Goal: Task Accomplishment & Management: Manage account settings

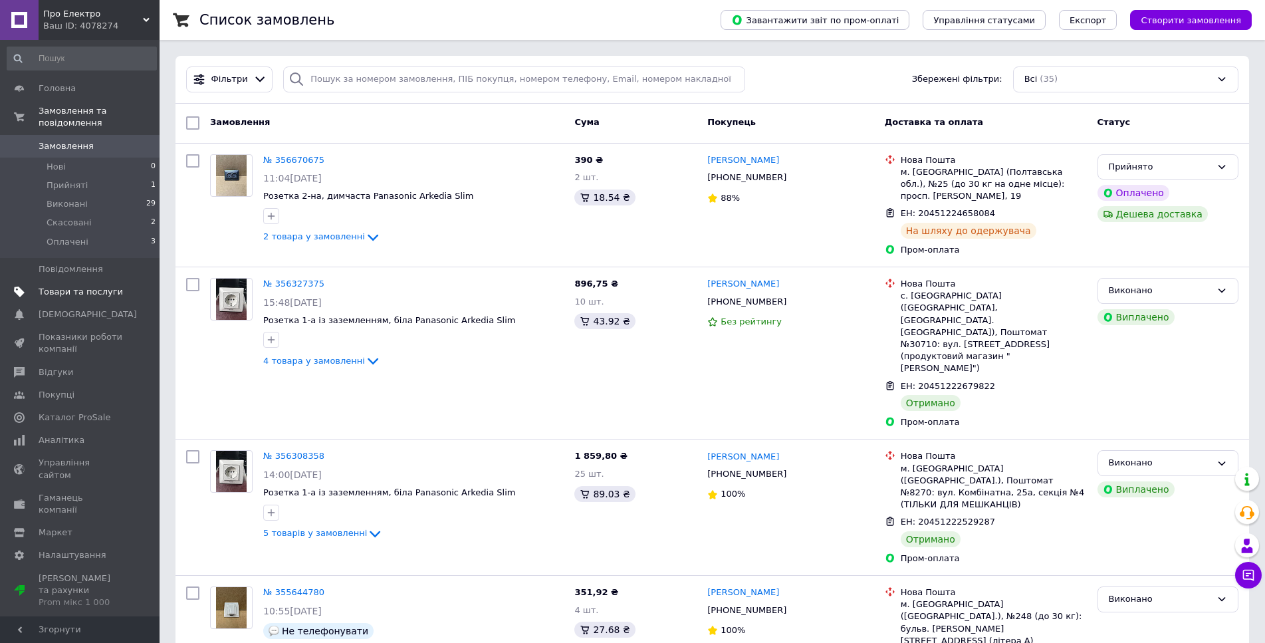
click at [81, 281] on link "Товари та послуги" at bounding box center [82, 292] width 164 height 23
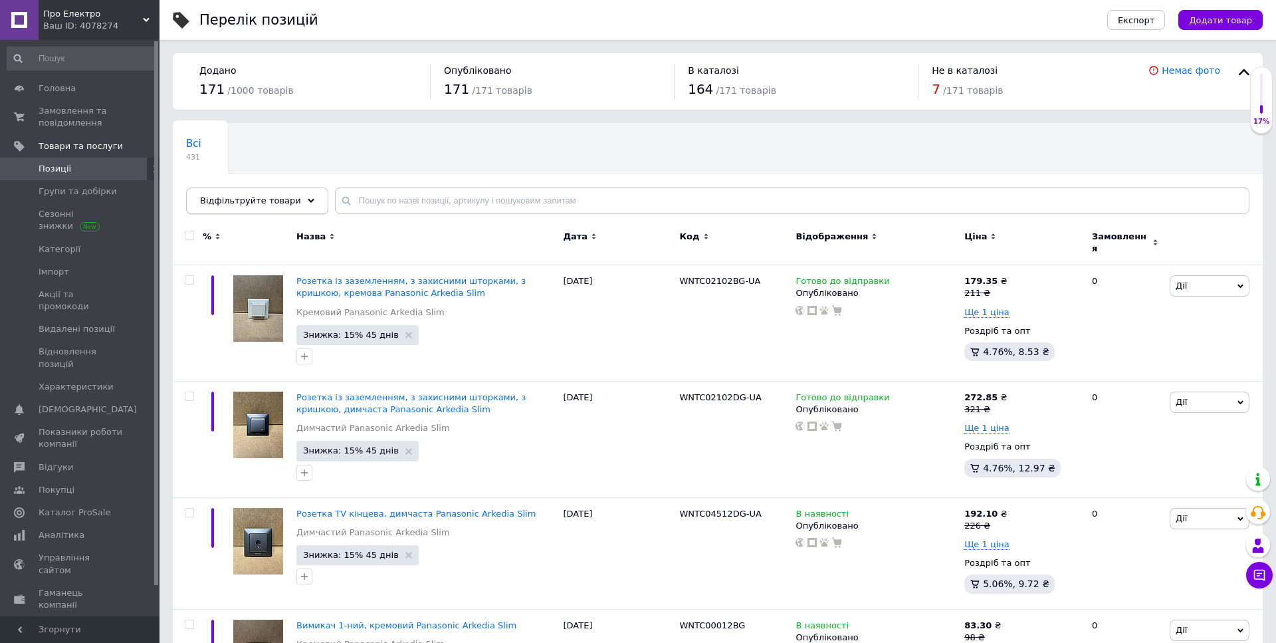
click at [261, 199] on span "Відфільтруйте товари" at bounding box center [250, 200] width 101 height 10
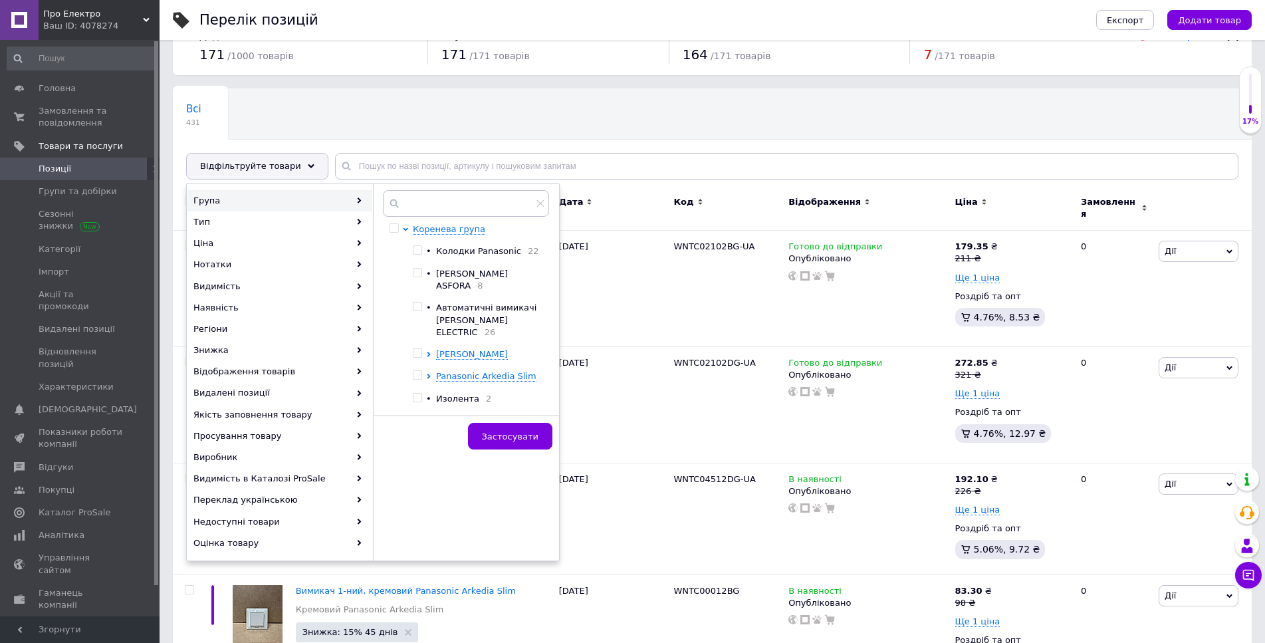
scroll to position [66, 0]
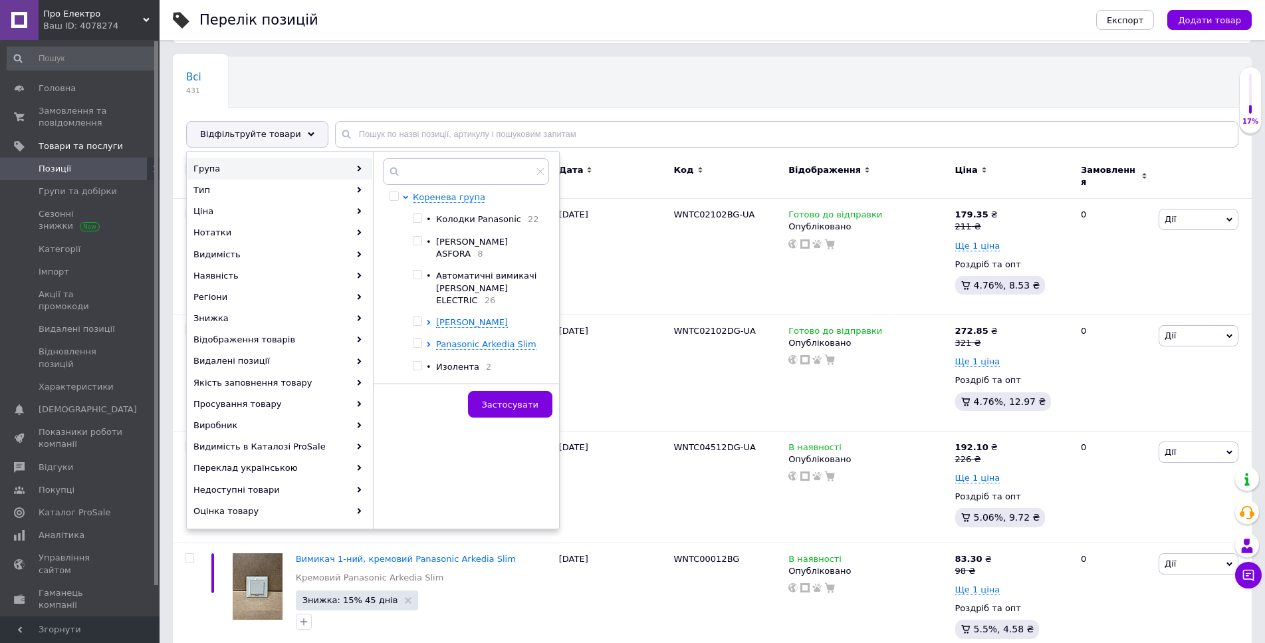
click at [421, 316] on span at bounding box center [417, 320] width 9 height 9
click at [421, 317] on input "checkbox" at bounding box center [417, 321] width 9 height 9
checkbox input "true"
click at [517, 400] on span "Застосувати" at bounding box center [510, 405] width 57 height 10
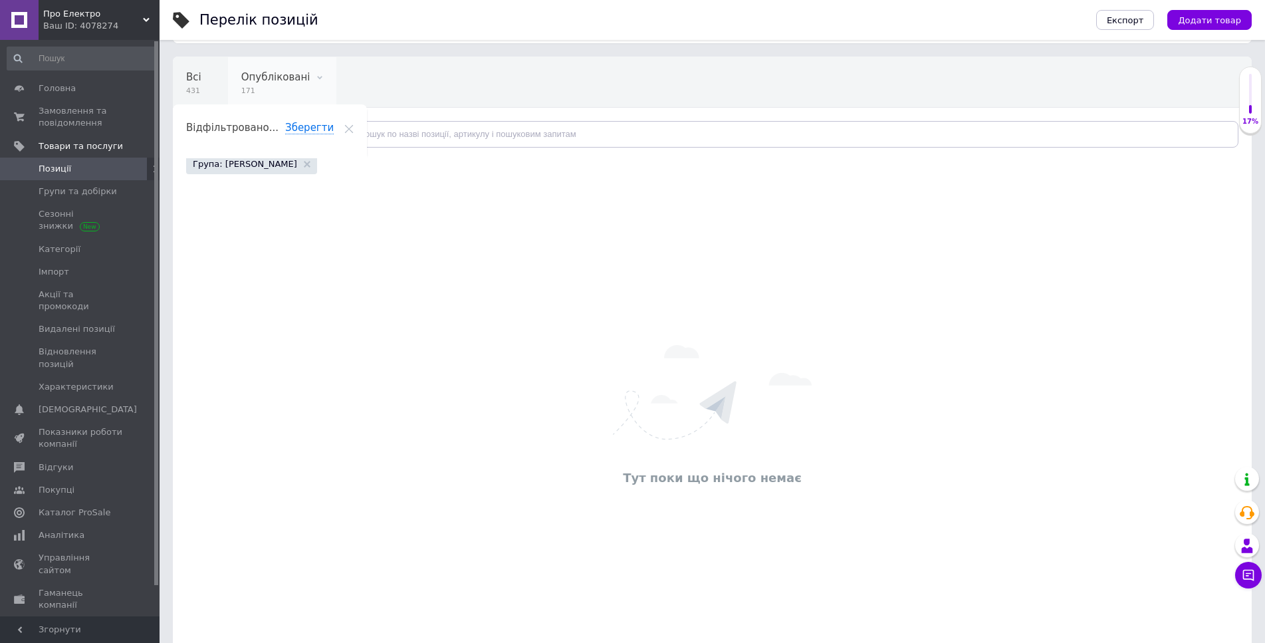
click at [255, 94] on span "171" at bounding box center [275, 91] width 69 height 10
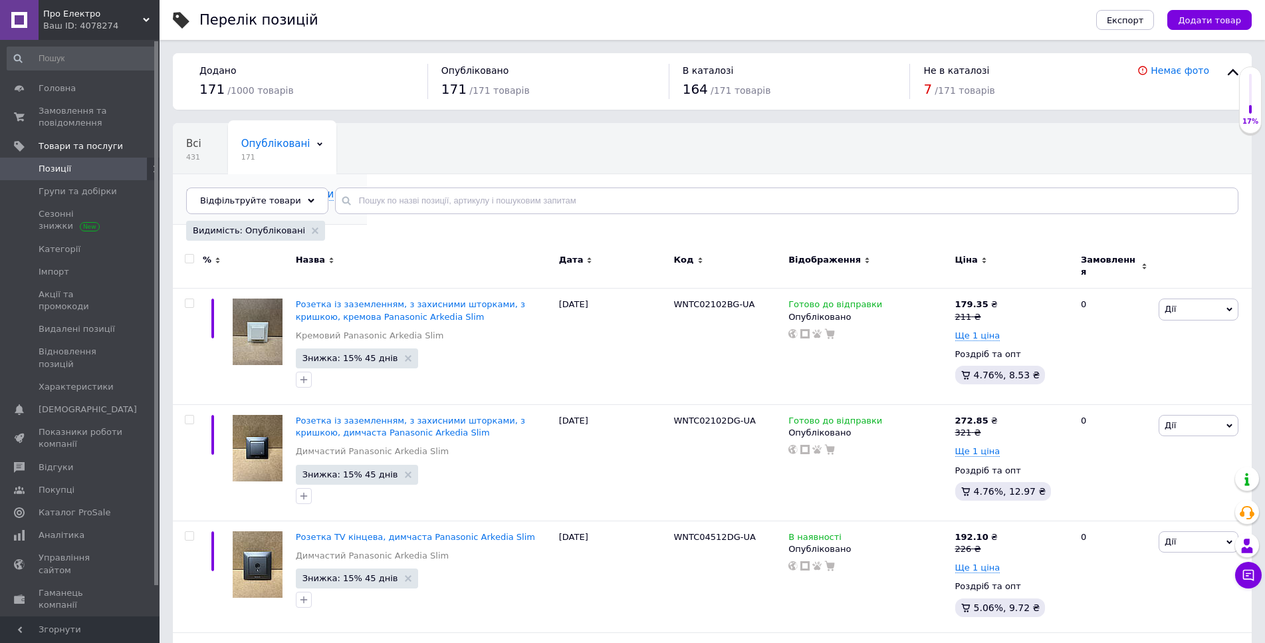
click at [366, 174] on div "Відфільтровано... Зберегти" at bounding box center [270, 199] width 194 height 51
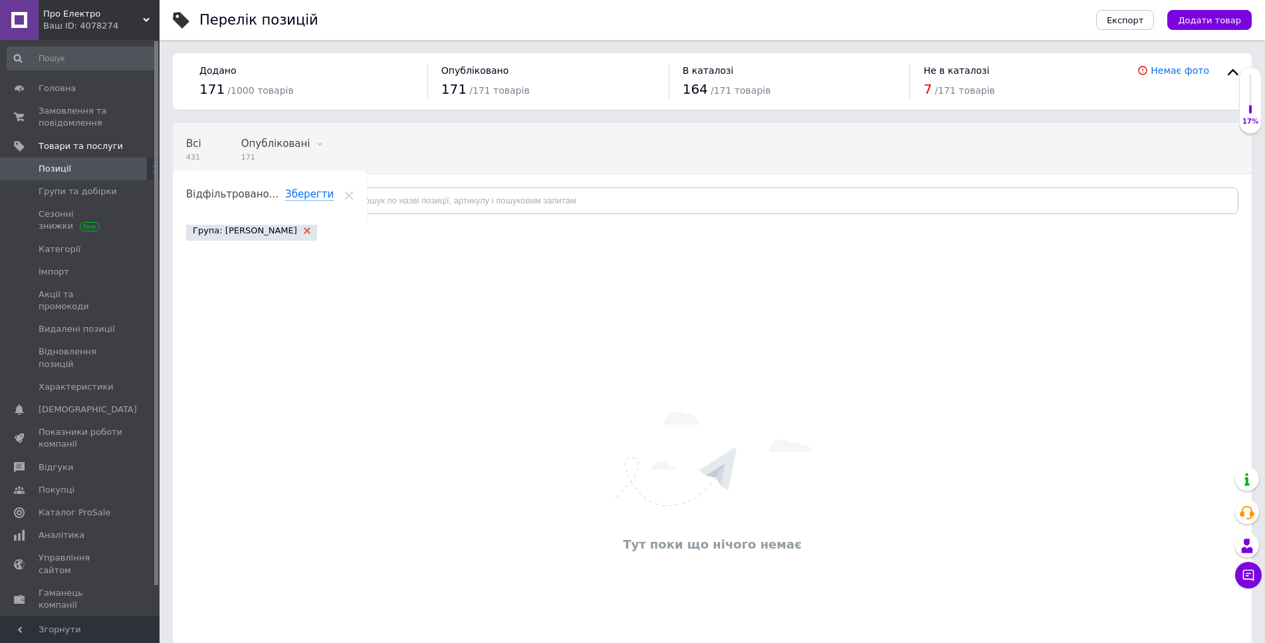
click at [304, 230] on use at bounding box center [307, 230] width 7 height 7
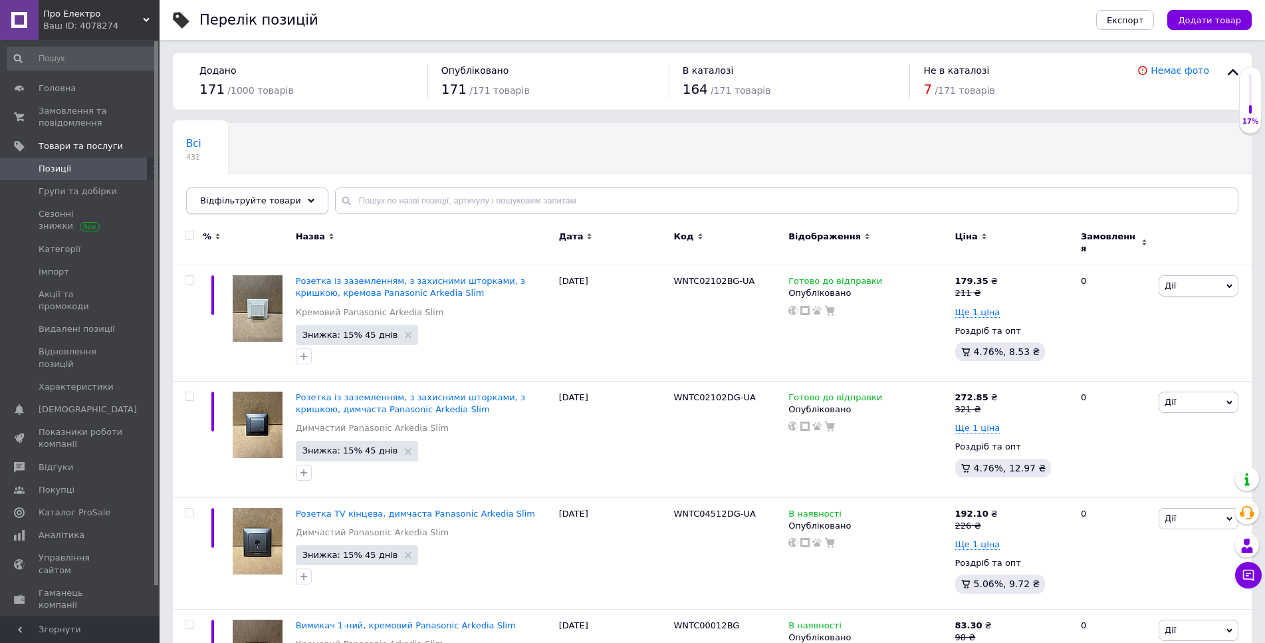
click at [281, 205] on span "Відфільтруйте товари" at bounding box center [250, 200] width 101 height 10
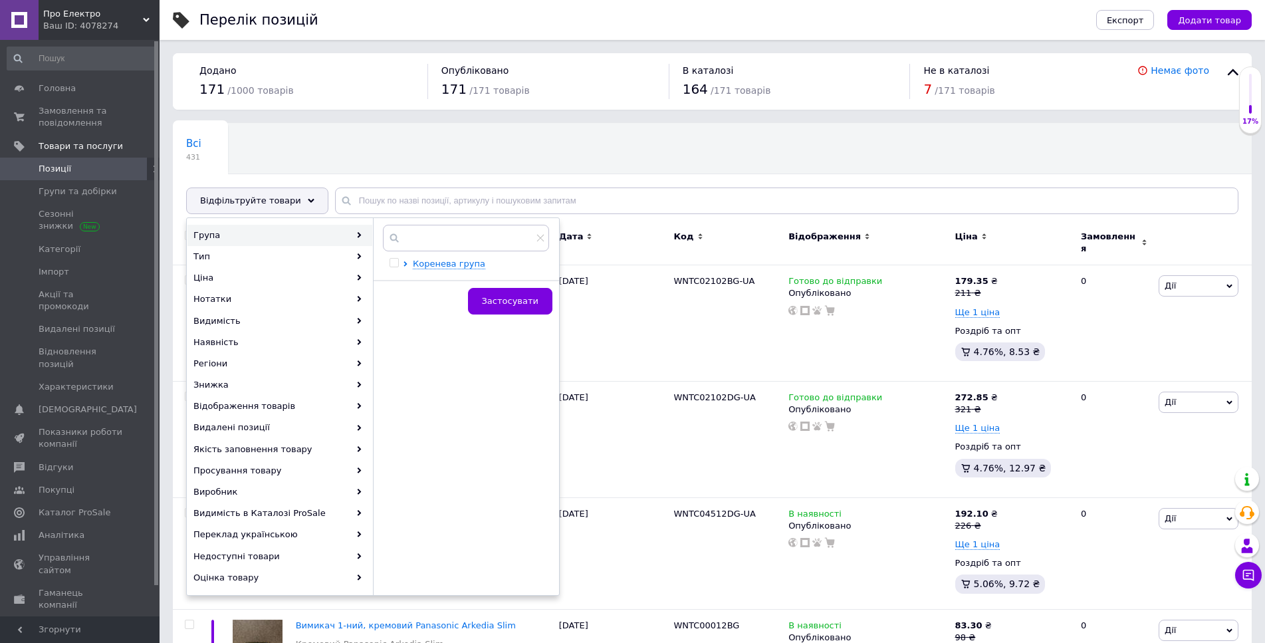
click at [402, 259] on div at bounding box center [396, 264] width 13 height 12
click at [406, 262] on icon at bounding box center [405, 263] width 3 height 5
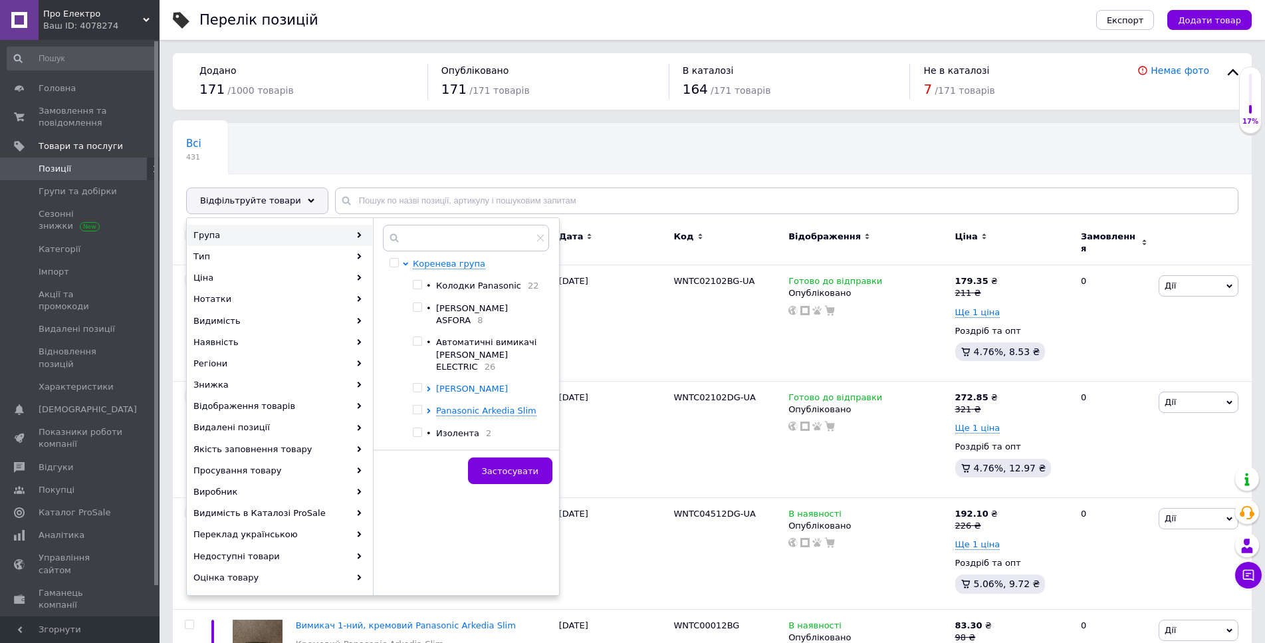
click at [427, 386] on icon at bounding box center [428, 388] width 5 height 5
click at [435, 386] on div at bounding box center [431, 411] width 10 height 57
click at [443, 405] on input "checkbox" at bounding box center [440, 409] width 9 height 9
checkbox input "true"
click at [499, 483] on span "Застосувати" at bounding box center [510, 488] width 57 height 10
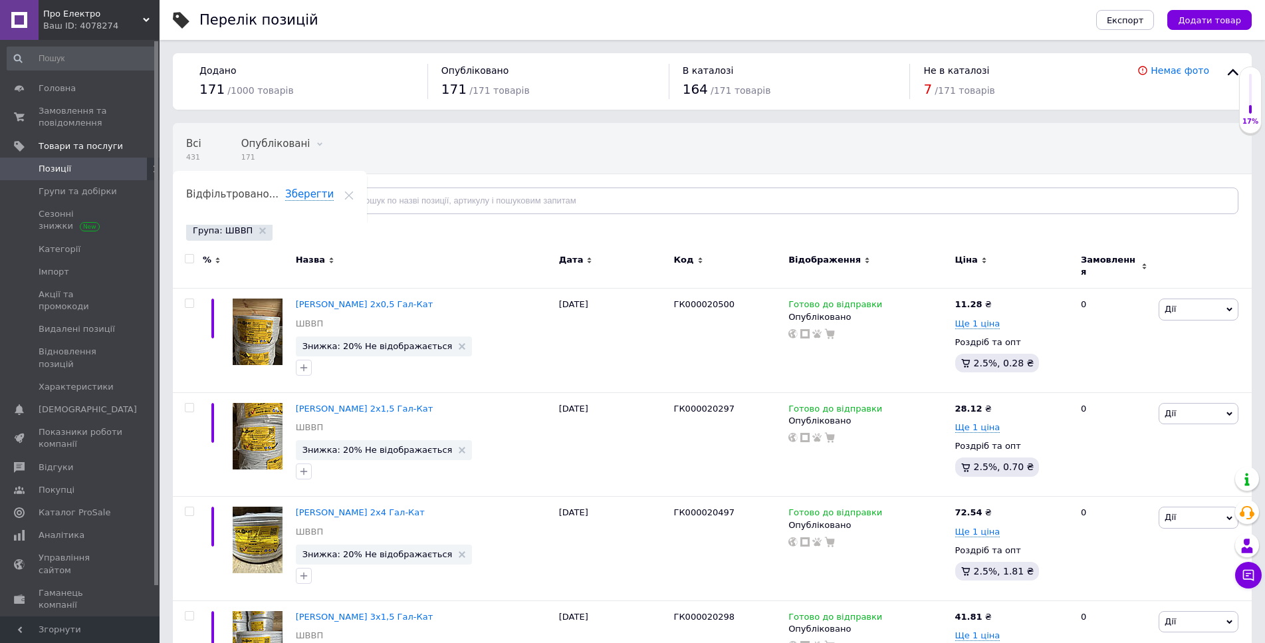
click at [193, 258] on input "checkbox" at bounding box center [189, 259] width 9 height 9
checkbox input "true"
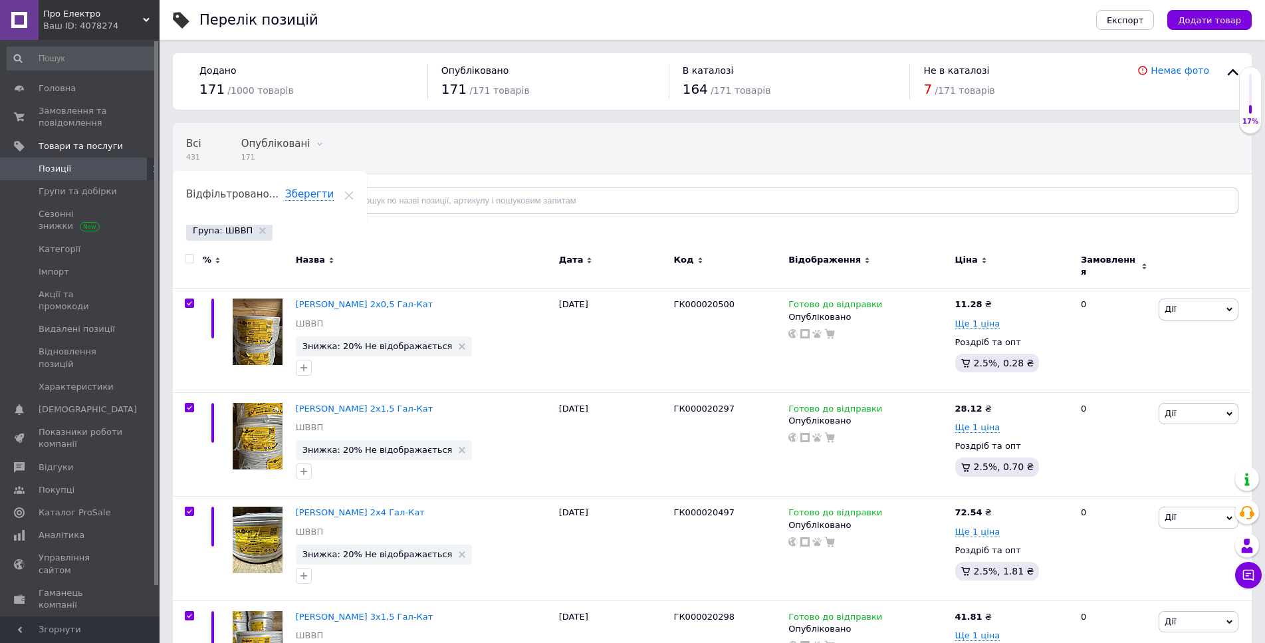
checkbox input "true"
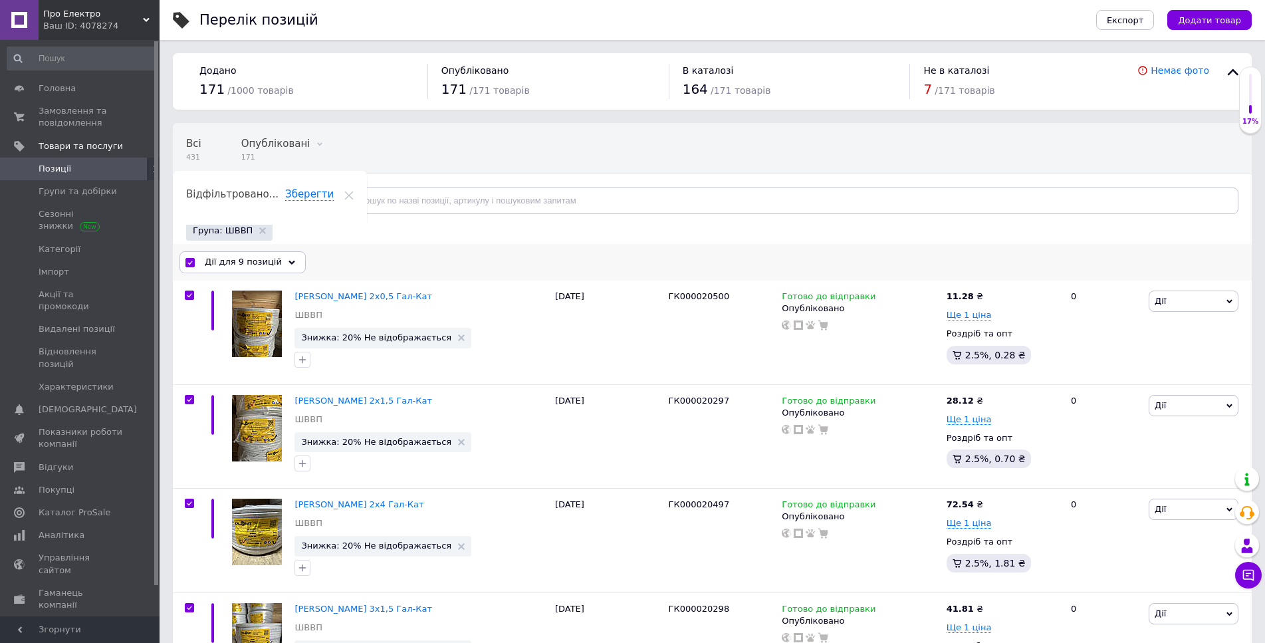
click at [209, 261] on span "Дії для 9 позицій" at bounding box center [243, 262] width 77 height 12
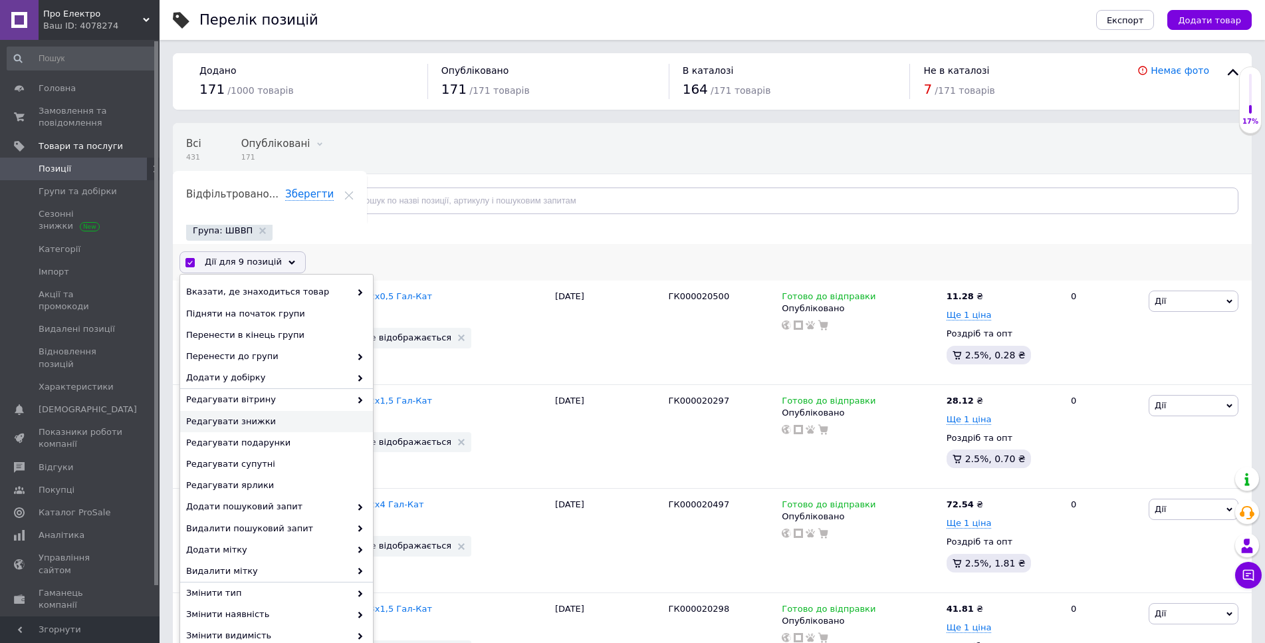
click at [280, 424] on span "Редагувати знижки" at bounding box center [274, 421] width 177 height 12
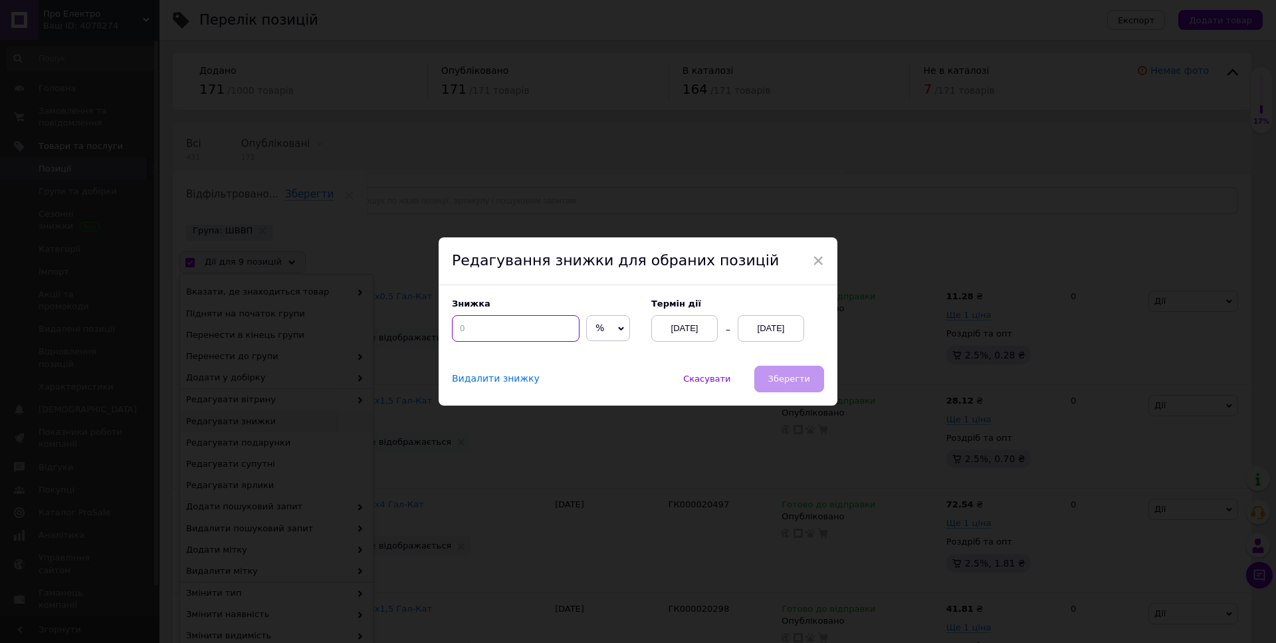
click at [551, 332] on input at bounding box center [516, 328] width 128 height 27
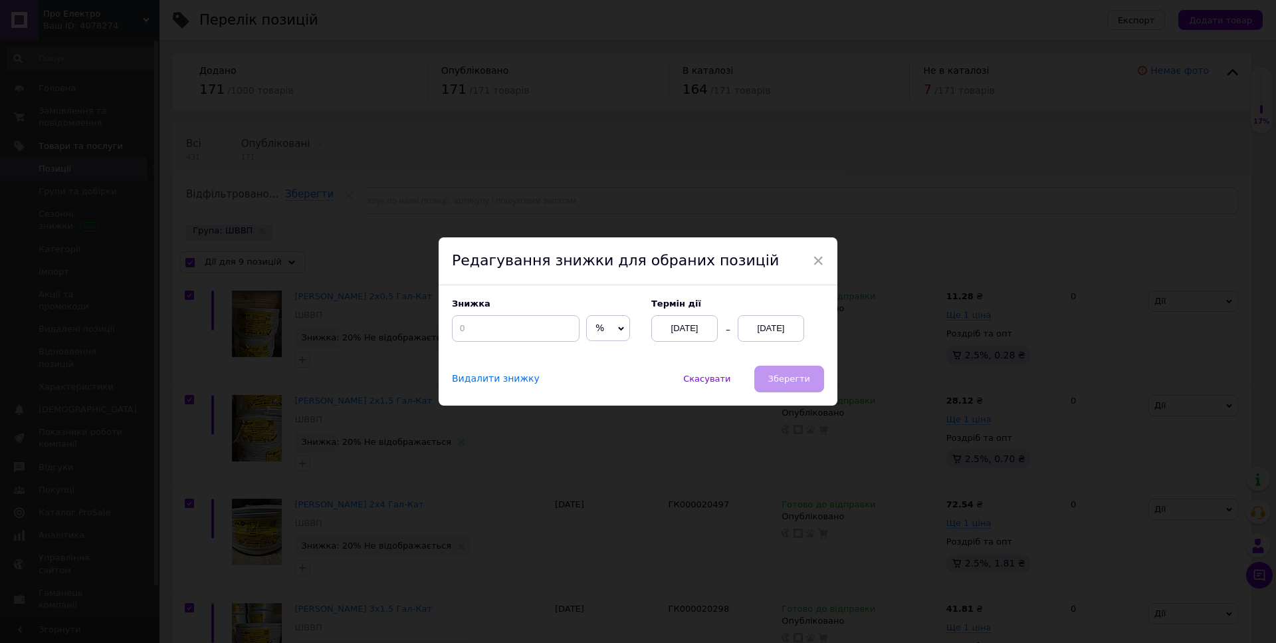
click at [761, 330] on div "[DATE]" at bounding box center [771, 328] width 66 height 27
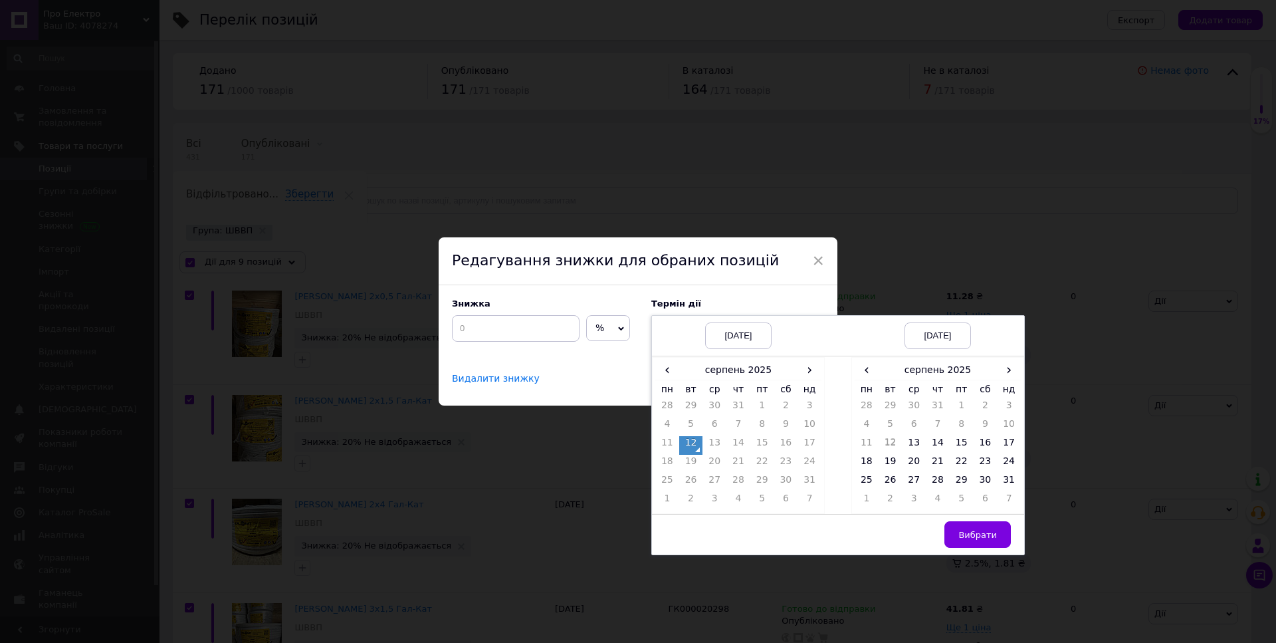
click at [1000, 381] on th "нд" at bounding box center [1009, 389] width 24 height 19
click at [1010, 368] on span "›" at bounding box center [1009, 369] width 24 height 19
click at [858, 369] on span "‹" at bounding box center [867, 369] width 24 height 19
click at [957, 479] on td "26" at bounding box center [962, 482] width 24 height 19
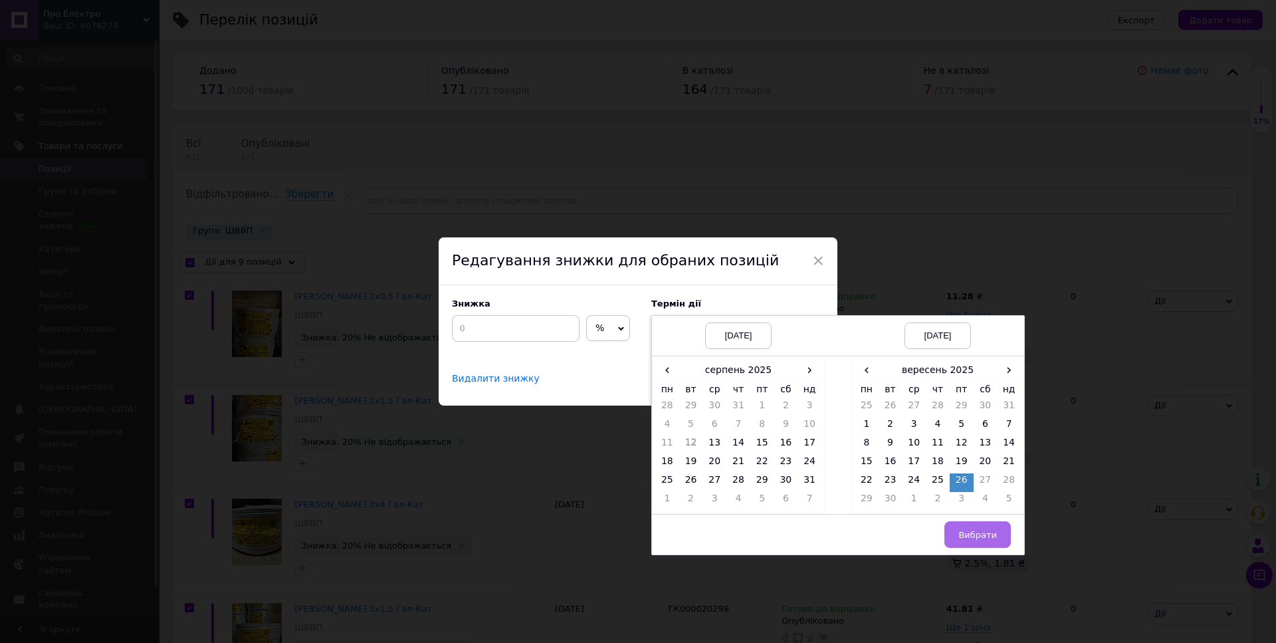
click at [971, 530] on span "Вибрати" at bounding box center [978, 535] width 39 height 10
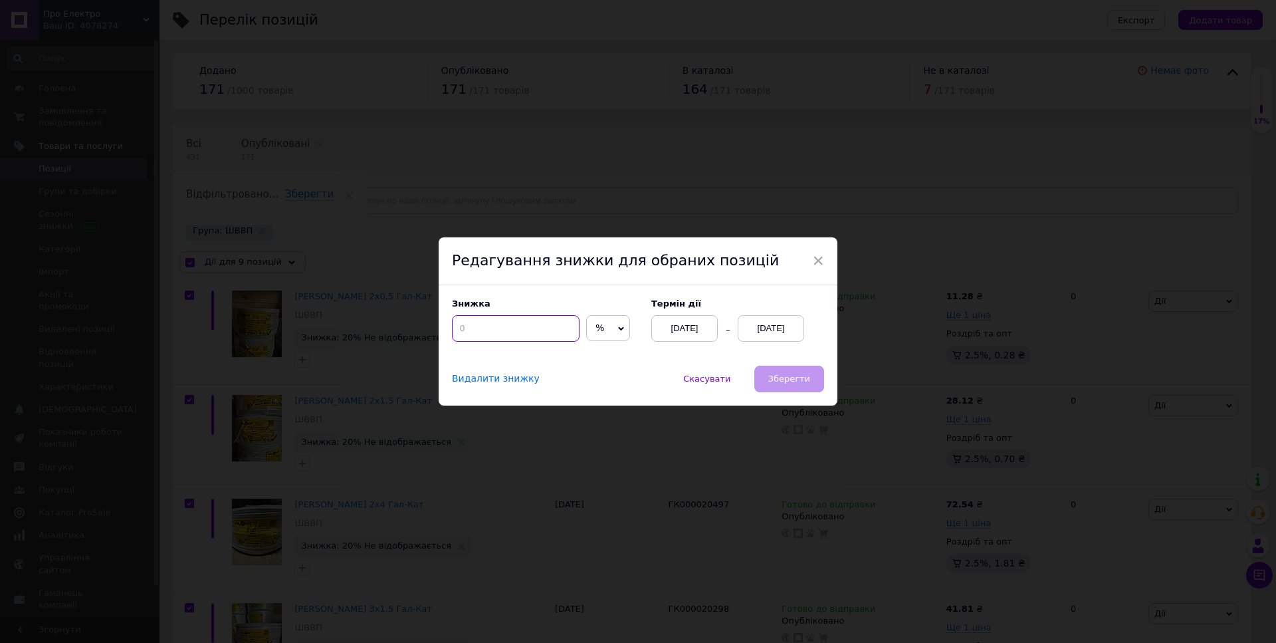
click at [533, 335] on input at bounding box center [516, 328] width 128 height 27
type input "15"
click at [782, 381] on span "Зберегти" at bounding box center [789, 379] width 42 height 10
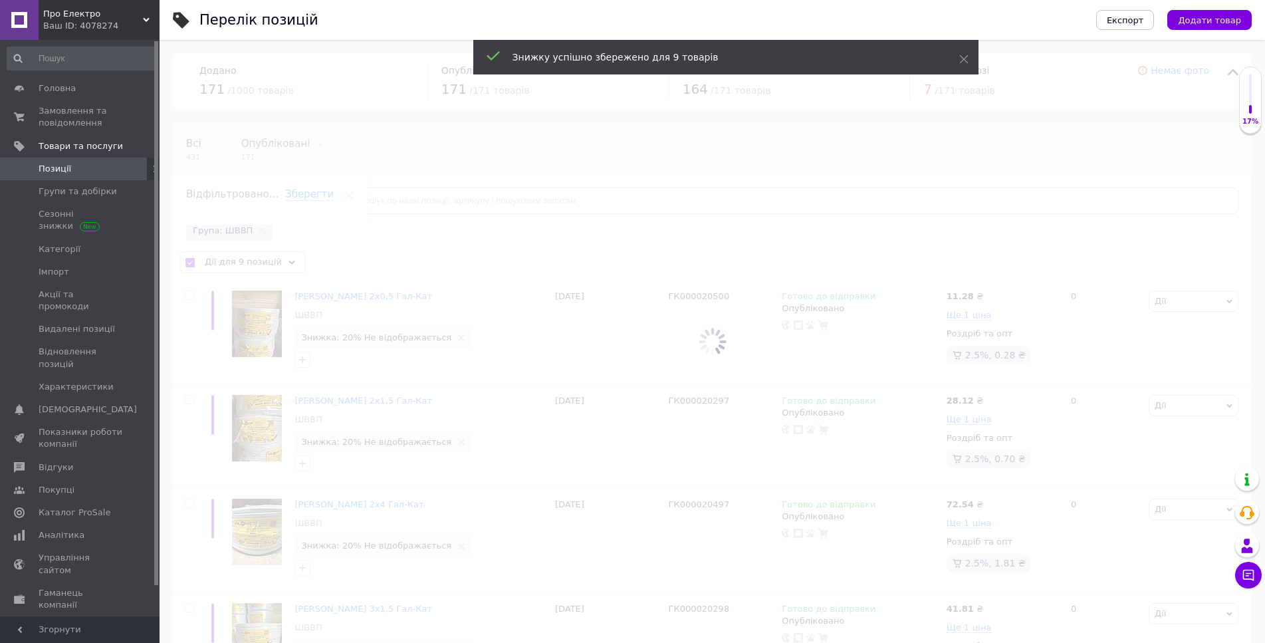
checkbox input "false"
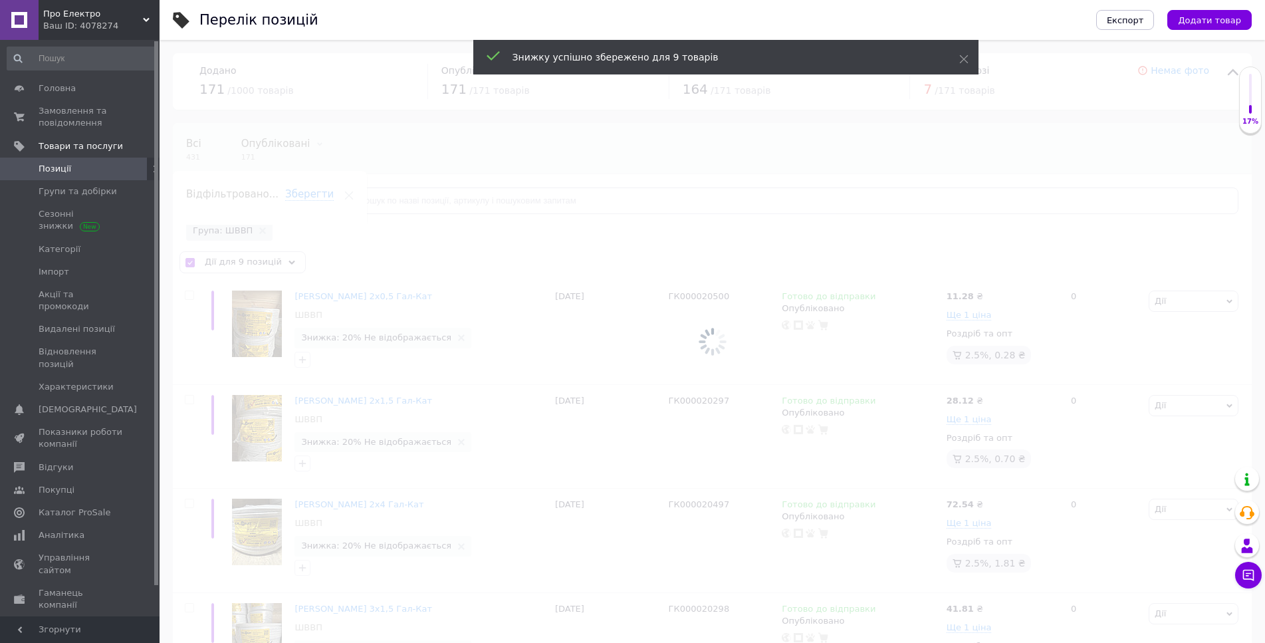
checkbox input "false"
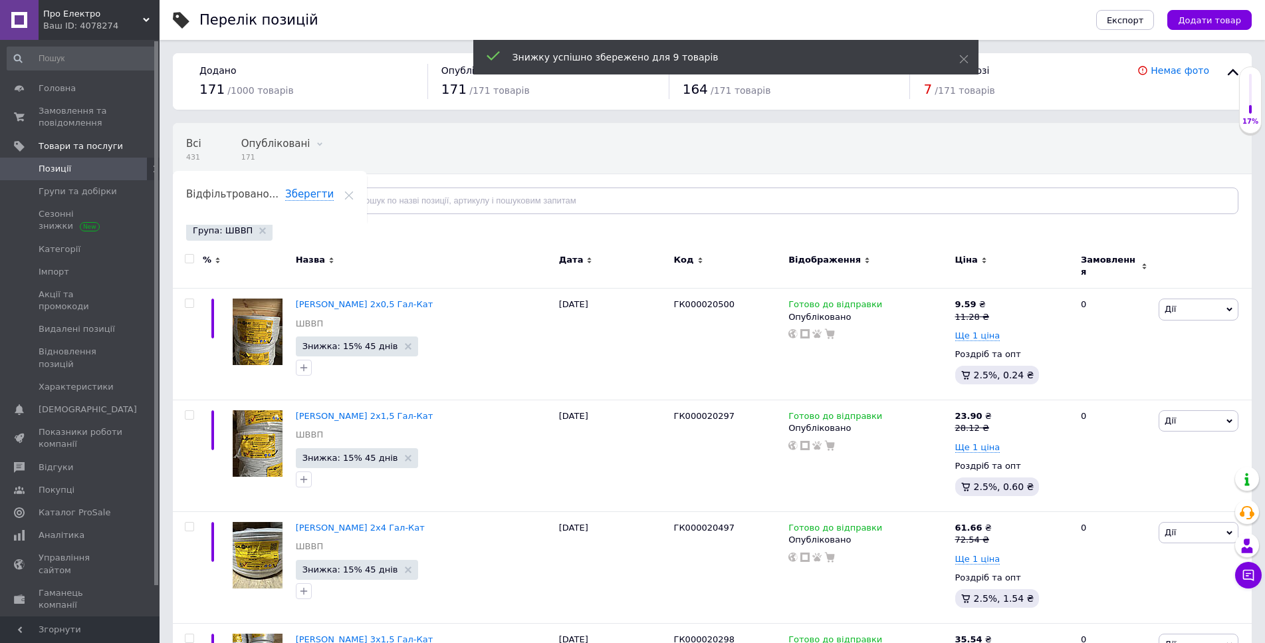
click at [191, 261] on input "checkbox" at bounding box center [189, 259] width 9 height 9
checkbox input "true"
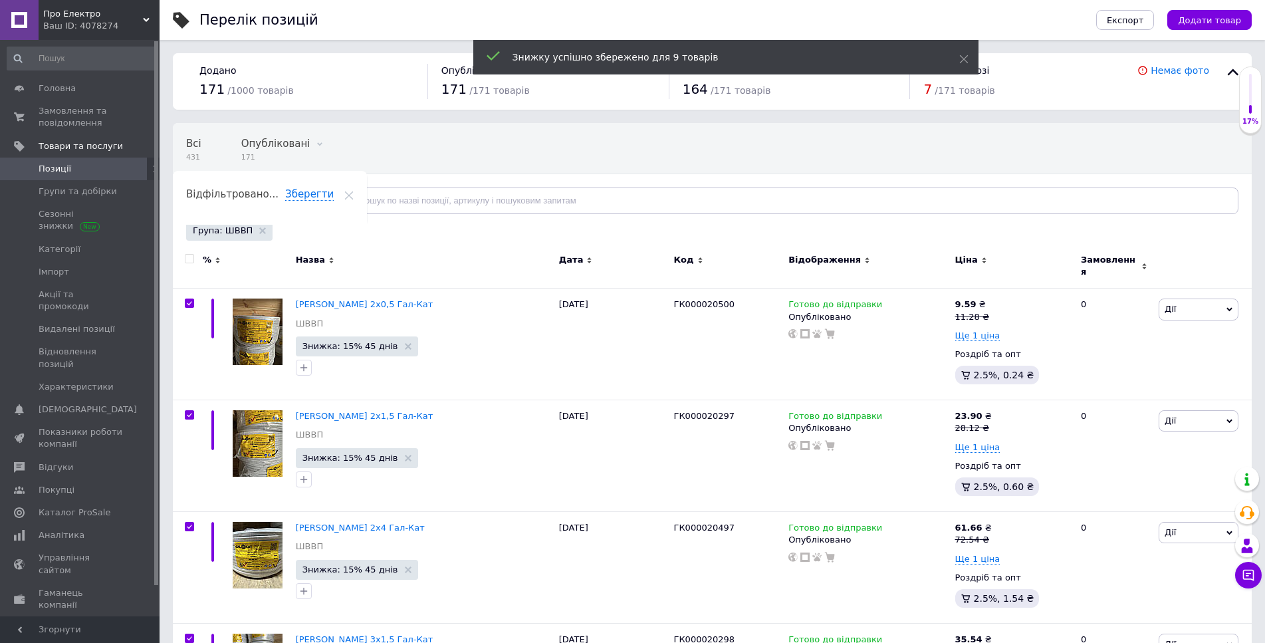
checkbox input "true"
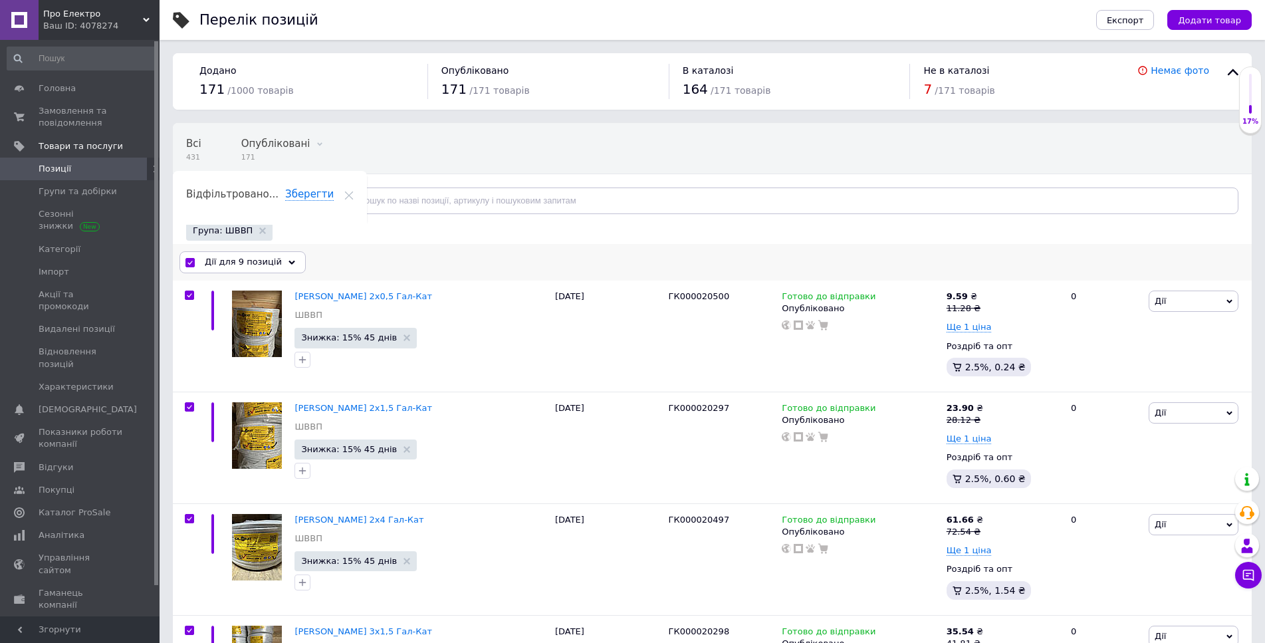
click at [272, 272] on div "Дії для 9 позицій" at bounding box center [242, 261] width 126 height 21
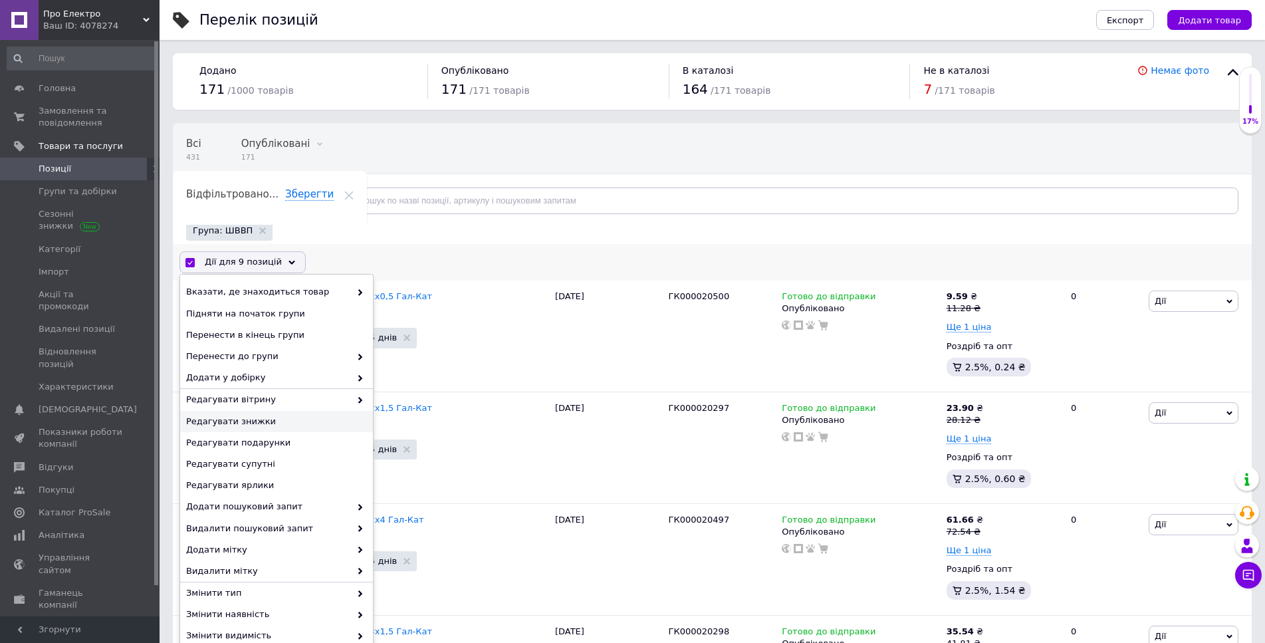
click at [263, 419] on span "Редагувати знижки" at bounding box center [274, 421] width 177 height 12
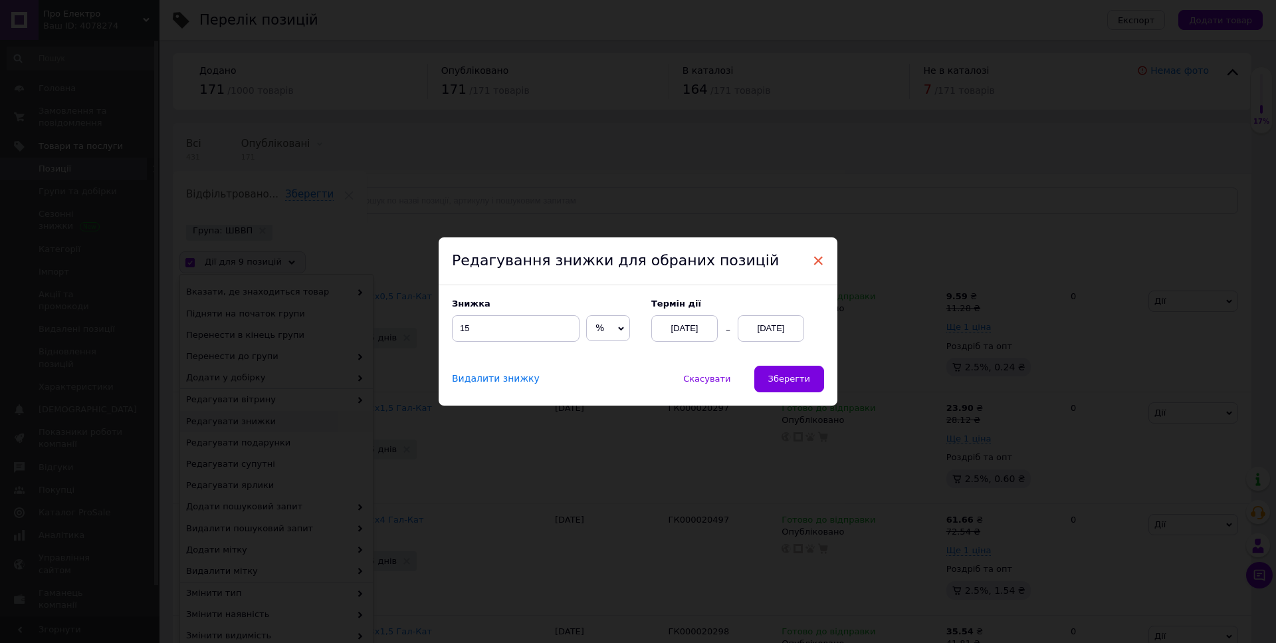
click at [813, 259] on span "×" at bounding box center [818, 260] width 12 height 23
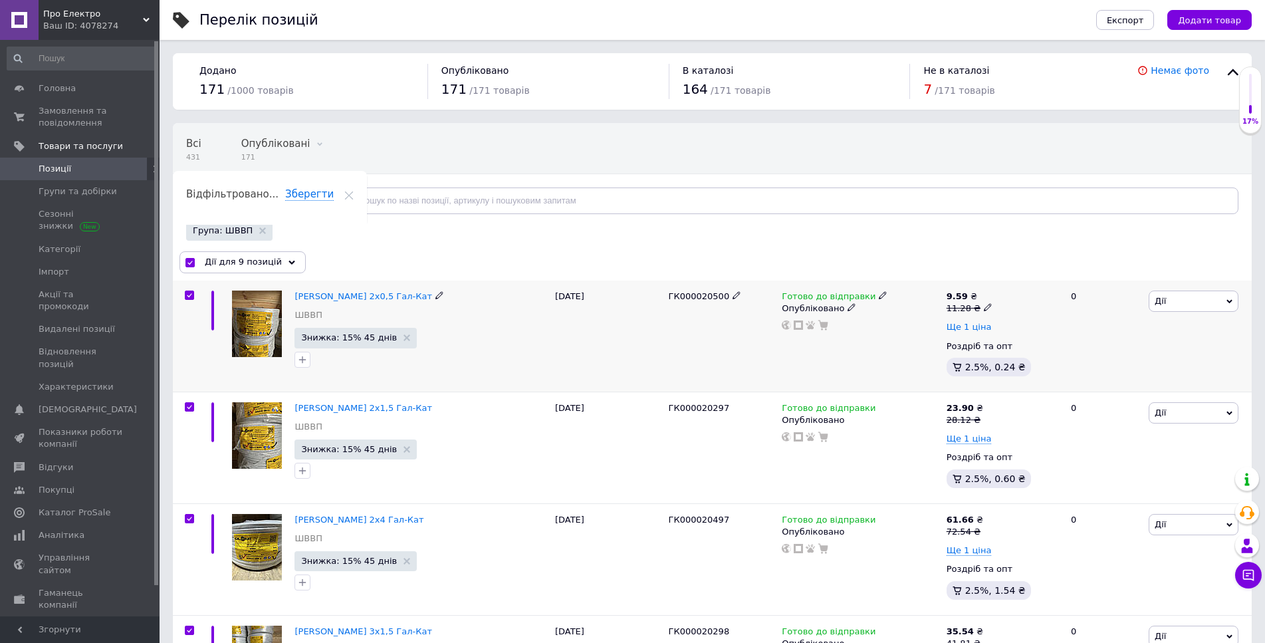
click at [971, 328] on span "Ще 1 ціна" at bounding box center [969, 327] width 45 height 11
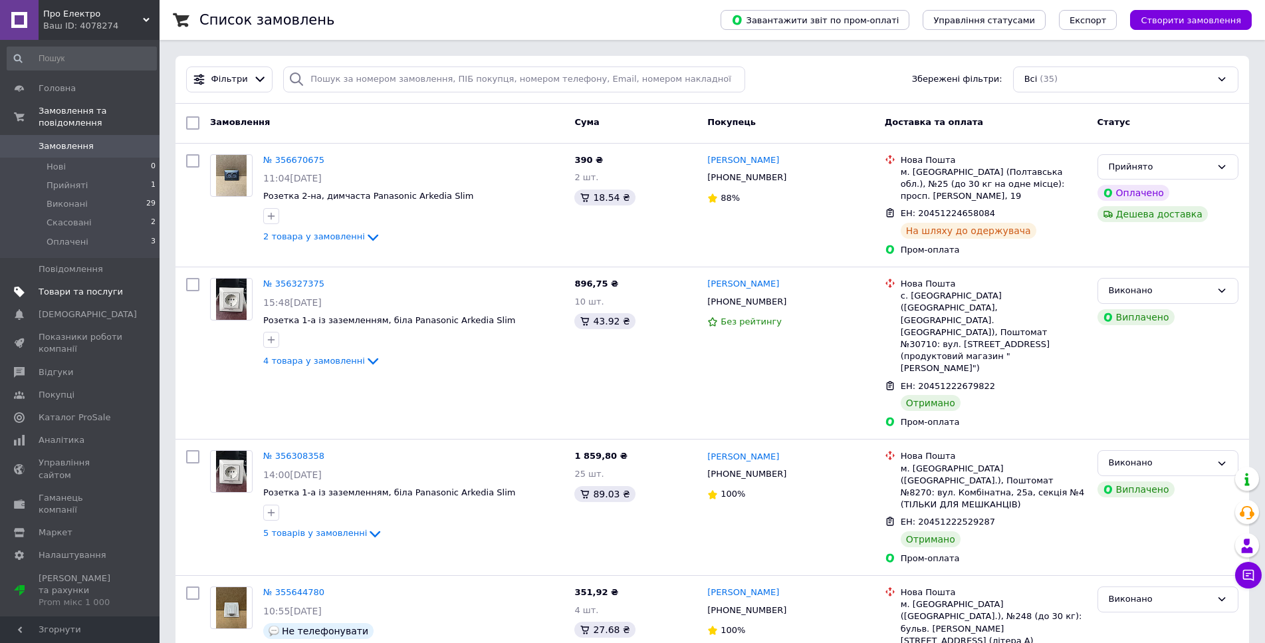
click at [75, 286] on span "Товари та послуги" at bounding box center [81, 292] width 84 height 12
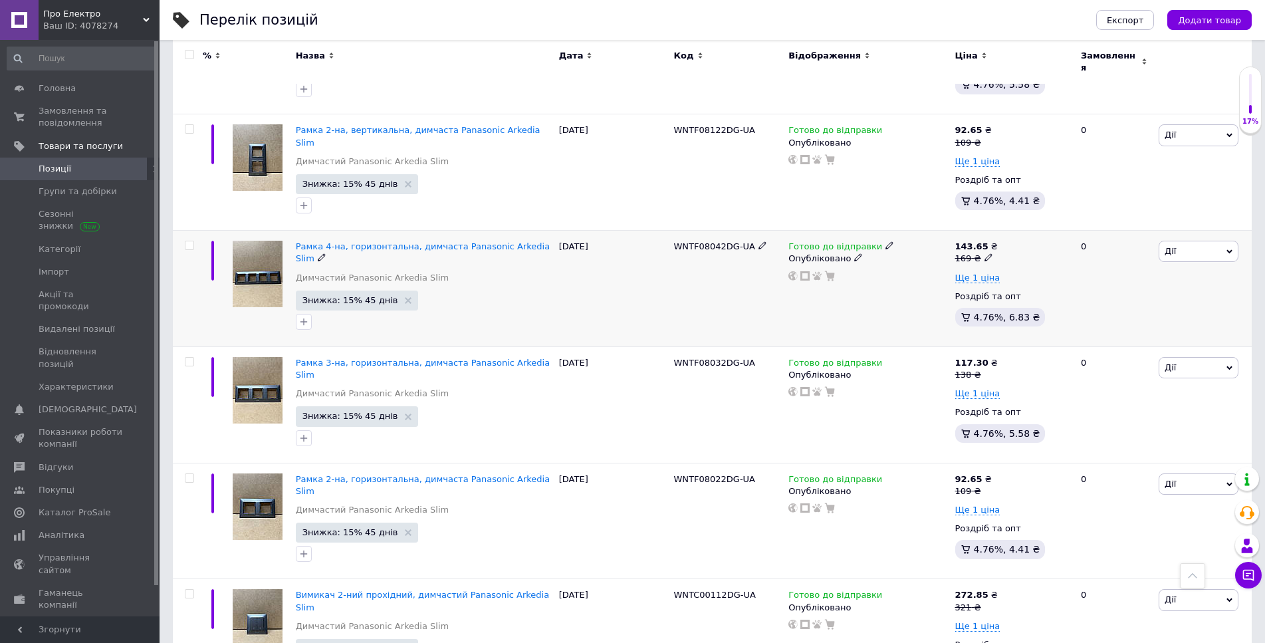
scroll to position [2925, 0]
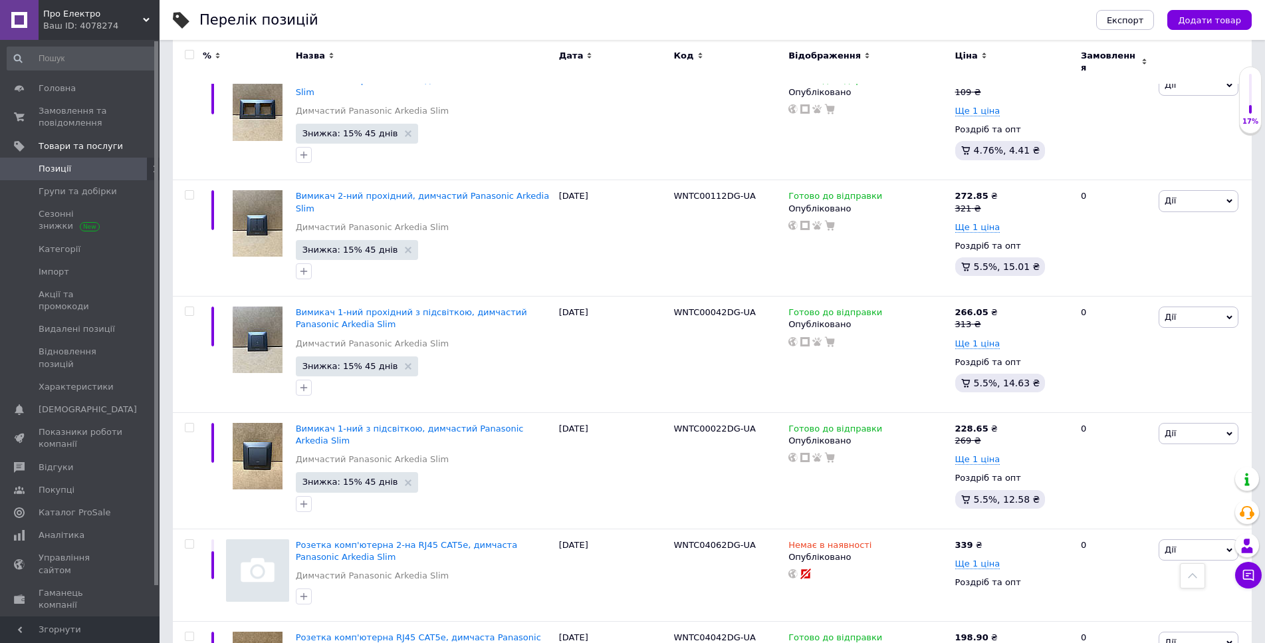
click at [107, 23] on div "Ваш ID: 4078274" at bounding box center [101, 26] width 116 height 12
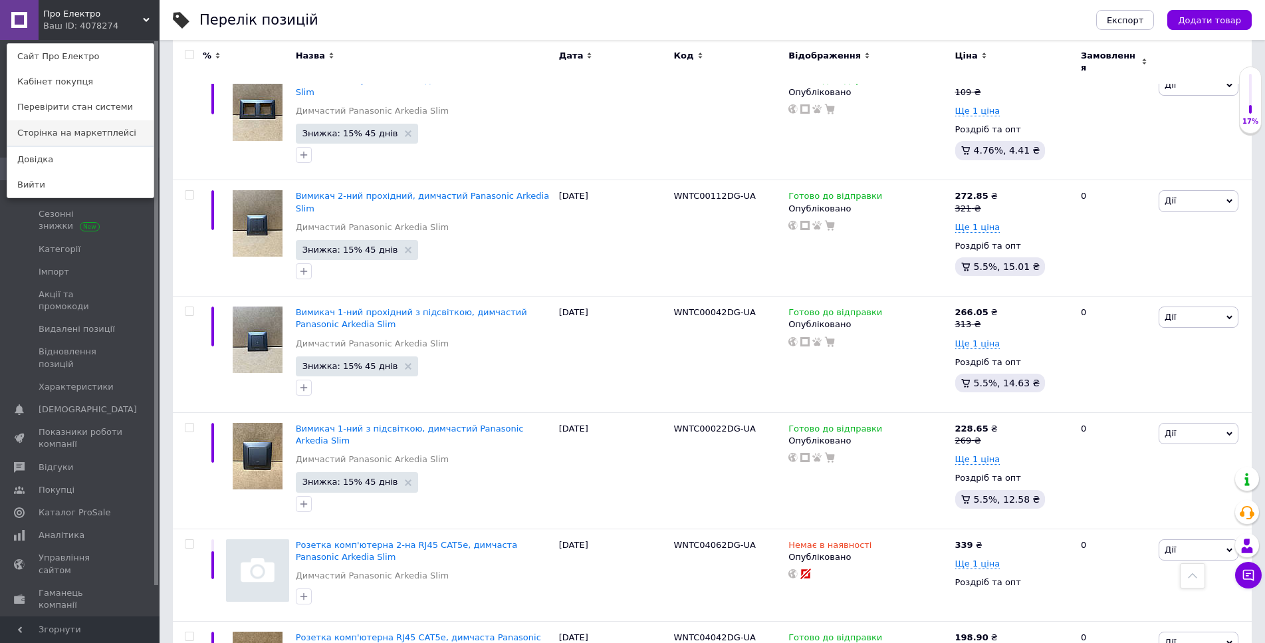
click at [106, 126] on link "Сторінка на маркетплейсі" at bounding box center [80, 132] width 146 height 25
